Goal: Feedback & Contribution: Contribute content

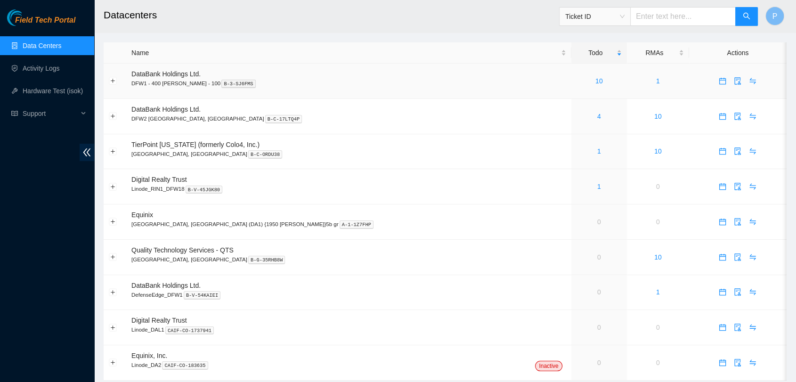
click at [571, 91] on td "10" at bounding box center [599, 81] width 56 height 35
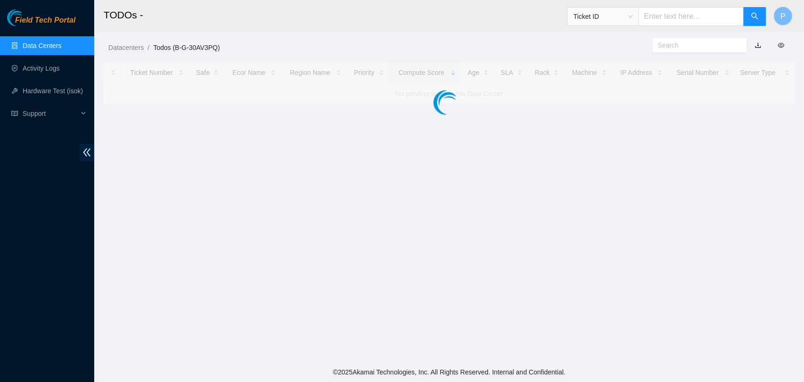
click at [501, 91] on div at bounding box center [449, 83] width 691 height 42
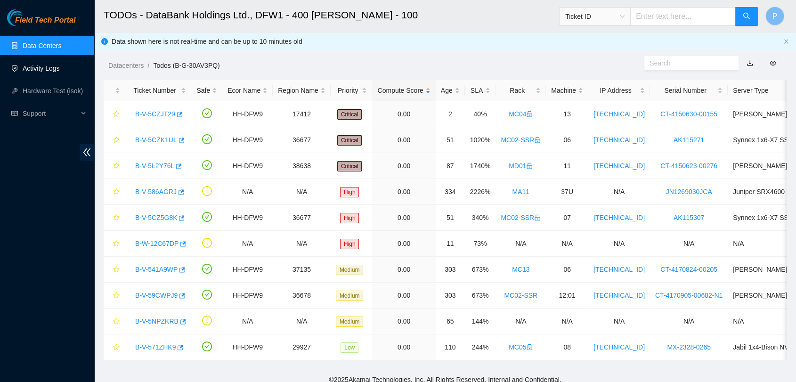
click at [49, 68] on link "Activity Logs" at bounding box center [41, 69] width 37 height 8
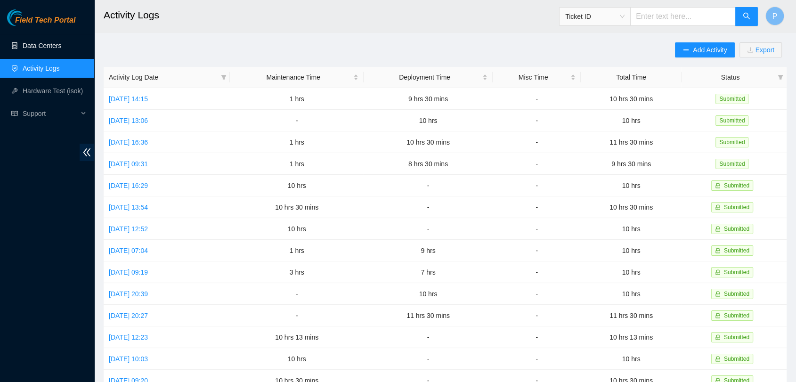
click at [46, 49] on link "Data Centers" at bounding box center [42, 46] width 39 height 8
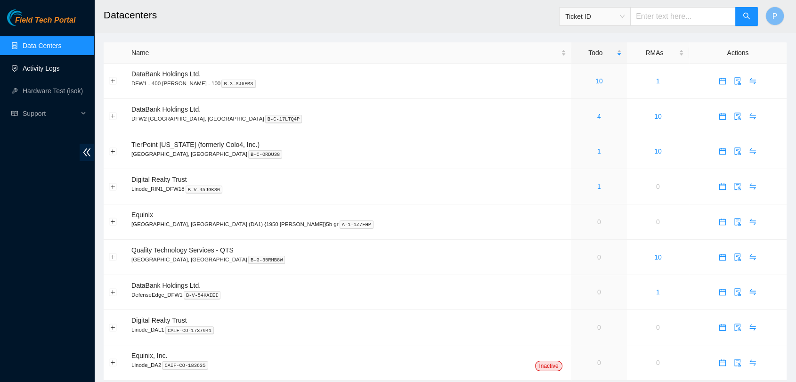
click at [23, 70] on link "Activity Logs" at bounding box center [41, 69] width 37 height 8
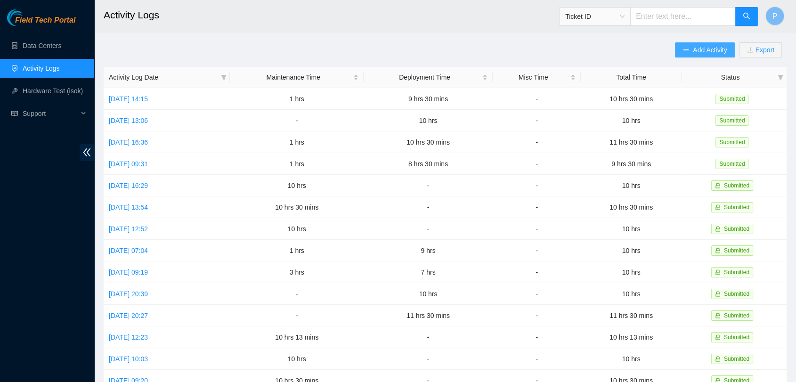
click at [705, 45] on span "Add Activity" at bounding box center [710, 50] width 34 height 10
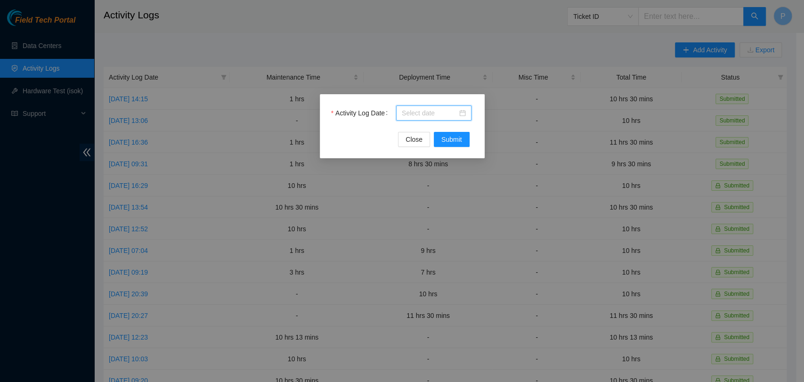
click at [419, 114] on input "Activity Log Date" at bounding box center [430, 113] width 56 height 10
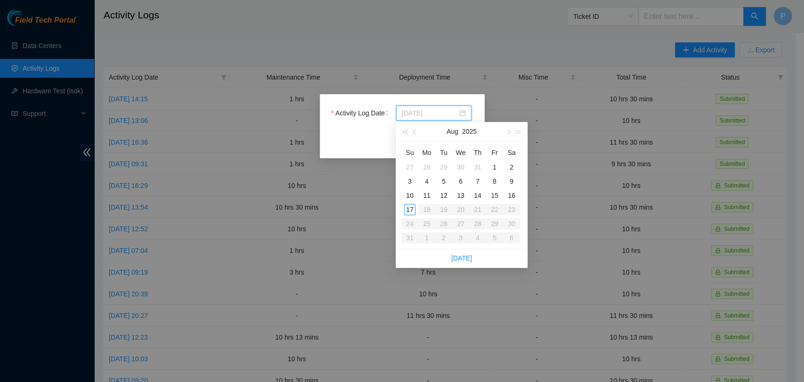
type input "2025-08-13"
type input "2025-08-15"
drag, startPoint x: 506, startPoint y: 200, endPoint x: 497, endPoint y: 198, distance: 9.6
click at [497, 198] on tr "10 11 12 13 14 15 16" at bounding box center [460, 195] width 119 height 14
click at [497, 198] on div "15" at bounding box center [494, 195] width 11 height 11
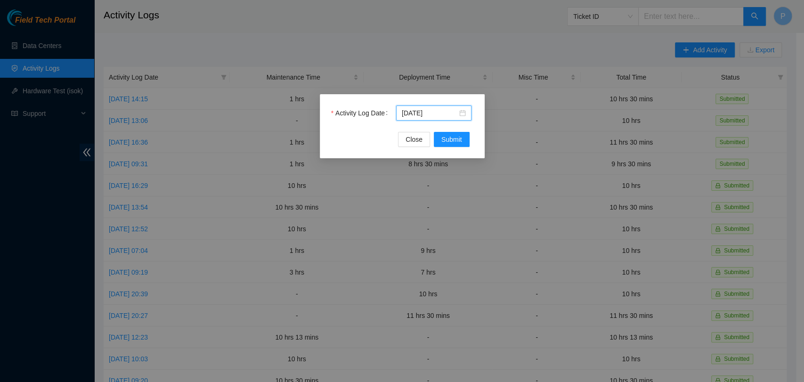
drag, startPoint x: 237, startPoint y: 6, endPoint x: 372, endPoint y: 138, distance: 188.5
click at [372, 138] on div "Activity Log Date 2025-08-15 Close Submit" at bounding box center [402, 191] width 804 height 382
click at [447, 142] on span "Submit" at bounding box center [451, 139] width 21 height 10
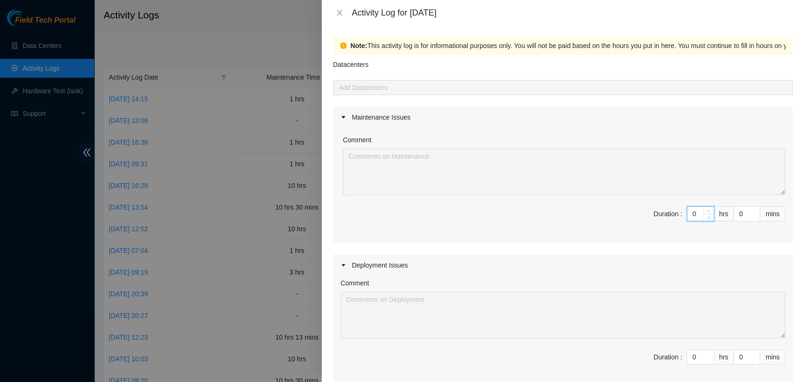
click at [688, 215] on input "0" at bounding box center [700, 214] width 26 height 14
type input "10"
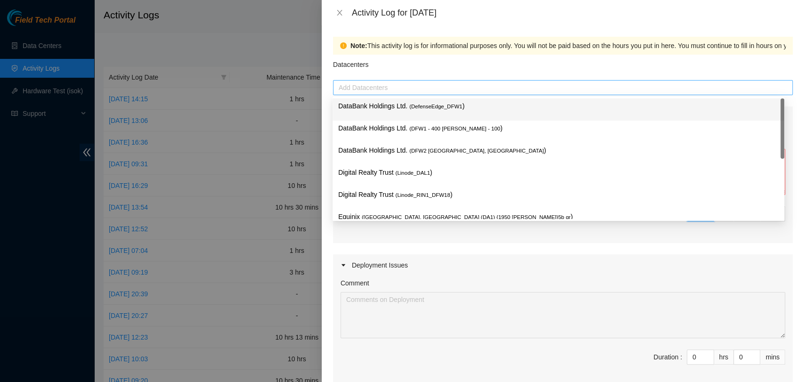
click at [516, 85] on div at bounding box center [562, 87] width 455 height 11
type input "10"
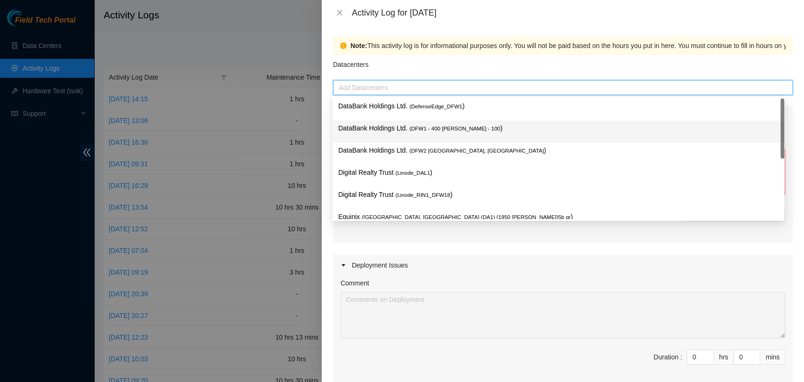
click at [482, 127] on p "DataBank Holdings Ltd. ( DFW1 - 400 S. Akard - 100 )" at bounding box center [558, 128] width 440 height 11
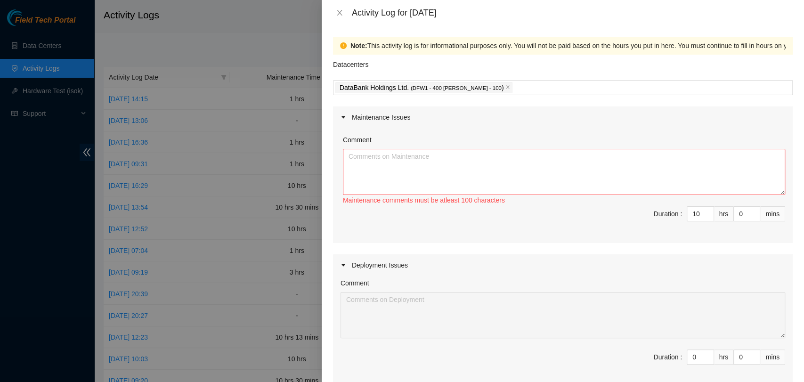
click at [462, 253] on div "Maintenance Issues Comment Maintenance comments must be atleast 100 characters …" at bounding box center [563, 317] width 460 height 423
click at [479, 166] on textarea "Comment" at bounding box center [564, 172] width 442 height 46
type textarea "C"
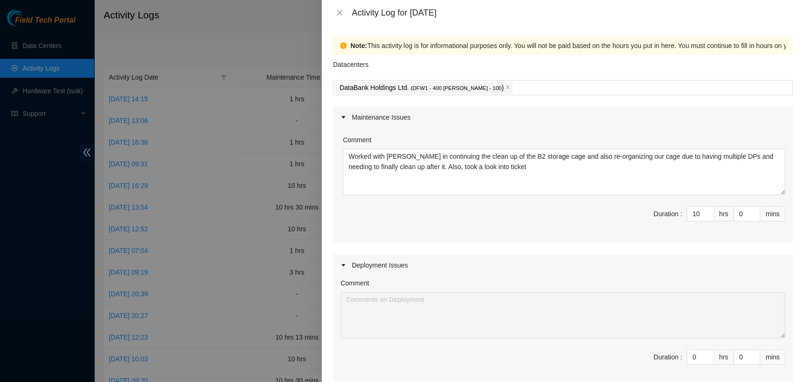
click at [380, 197] on div "Comment Worked with John in continuing the clean up of the B2 storage cage and …" at bounding box center [563, 185] width 460 height 115
click at [523, 189] on textarea "Worked with John in continuing the clean up of the B2 storage cage and also re-…" at bounding box center [564, 172] width 442 height 46
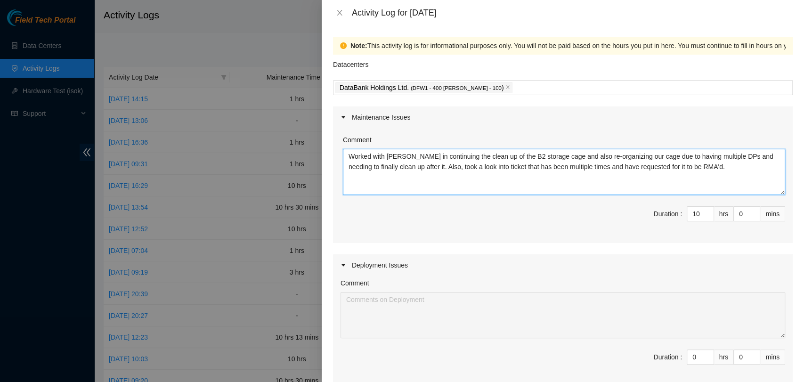
drag, startPoint x: 699, startPoint y: 172, endPoint x: 345, endPoint y: 159, distance: 353.9
click at [345, 159] on textarea "Worked with John in continuing the clean up of the B2 storage cage and also re-…" at bounding box center [564, 172] width 442 height 46
paste textarea "to continue the cleanup of the B2 storage cage, and also spent time re-organizi…"
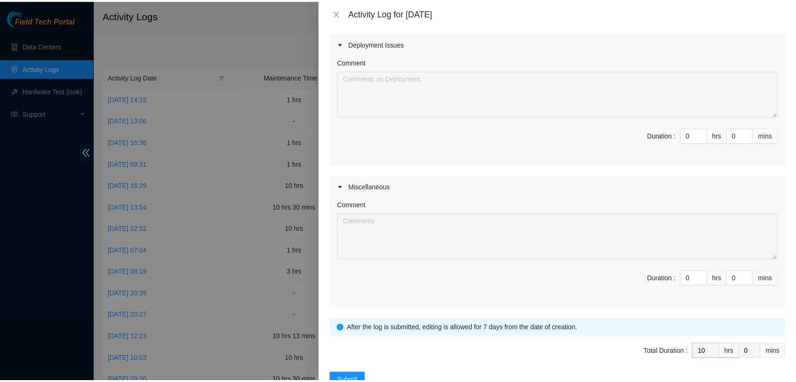
scroll to position [250, 0]
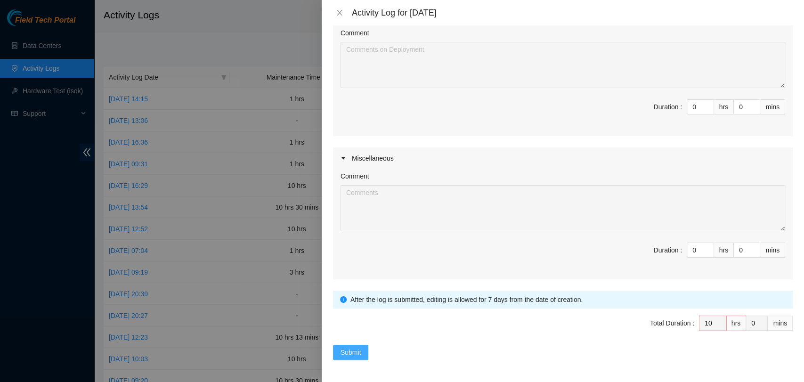
type textarea "Worked with John to continue the cleanup of the B2 storage cage, and also spent…"
click at [358, 350] on span "Submit" at bounding box center [350, 352] width 21 height 10
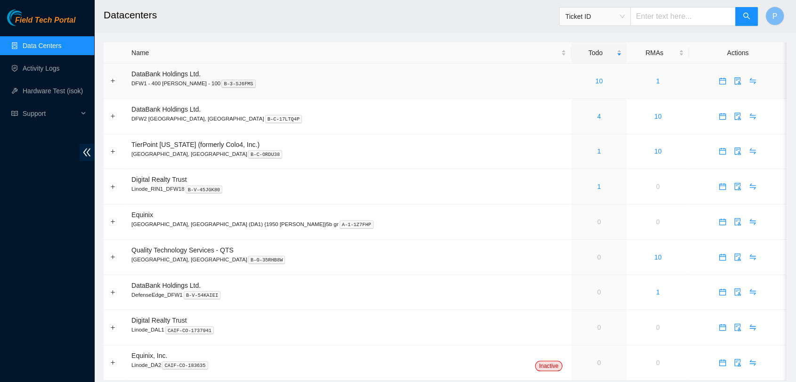
click at [576, 76] on div "10" at bounding box center [598, 81] width 45 height 10
